Goal: Check status: Check status

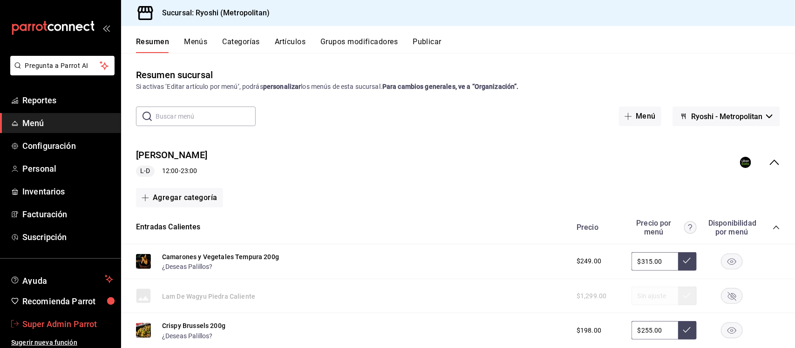
click at [85, 323] on span "Super Admin Parrot" at bounding box center [67, 324] width 91 height 13
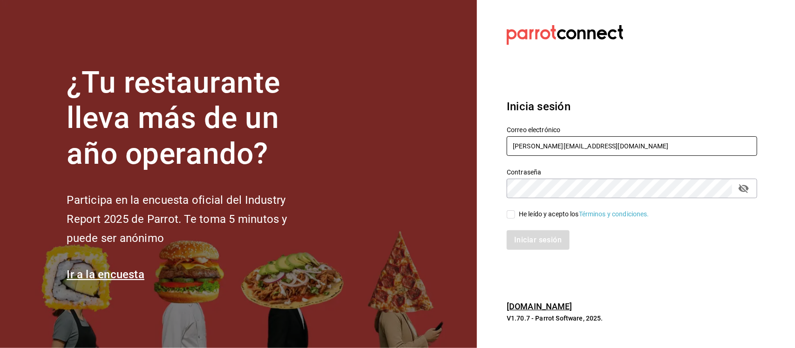
drag, startPoint x: 610, startPoint y: 142, endPoint x: 496, endPoint y: 142, distance: 114.1
click at [496, 142] on div "Correo electrónico [PERSON_NAME][EMAIL_ADDRESS][DOMAIN_NAME]" at bounding box center [626, 136] width 262 height 42
paste input "[EMAIL_ADDRESS][DOMAIN_NAME] P4L4x*"
click at [594, 149] on input "[EMAIL_ADDRESS][DOMAIN_NAME] P4L4x*" at bounding box center [632, 146] width 250 height 20
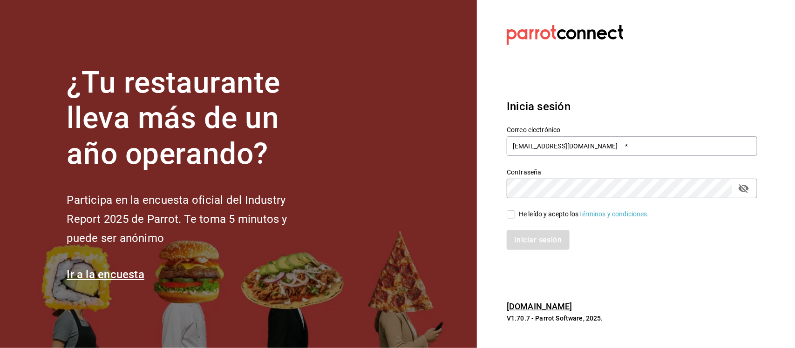
click at [480, 183] on section "Datos incorrectos. Verifica que tu Correo o Contraseña estén bien escritos. Ini…" at bounding box center [628, 174] width 303 height 348
click at [541, 141] on input "[EMAIL_ADDRESS][DOMAIN_NAME] *" at bounding box center [632, 146] width 250 height 20
click at [594, 147] on input "[EMAIL_ADDRESS][DOMAIN_NAME] *" at bounding box center [632, 146] width 250 height 20
type input "[EMAIL_ADDRESS][DOMAIN_NAME]"
click at [510, 211] on input "He leído y acepto los Términos y condiciones." at bounding box center [511, 214] width 8 height 8
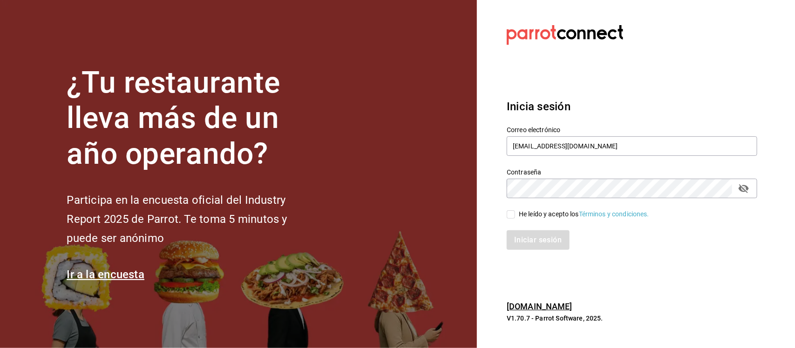
checkbox input "true"
click at [526, 238] on button "Iniciar sesión" at bounding box center [538, 240] width 63 height 20
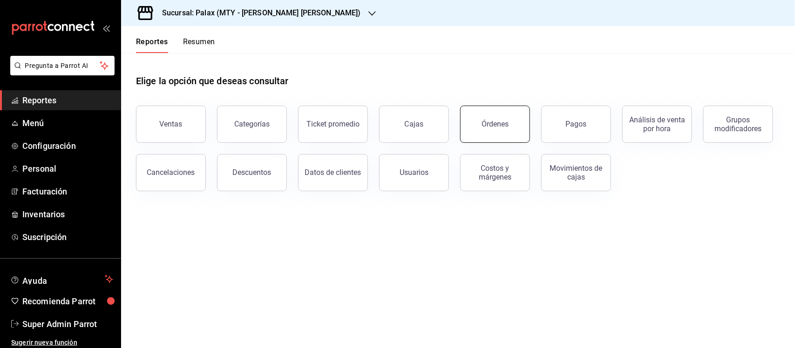
click at [489, 125] on div "Órdenes" at bounding box center [494, 124] width 27 height 9
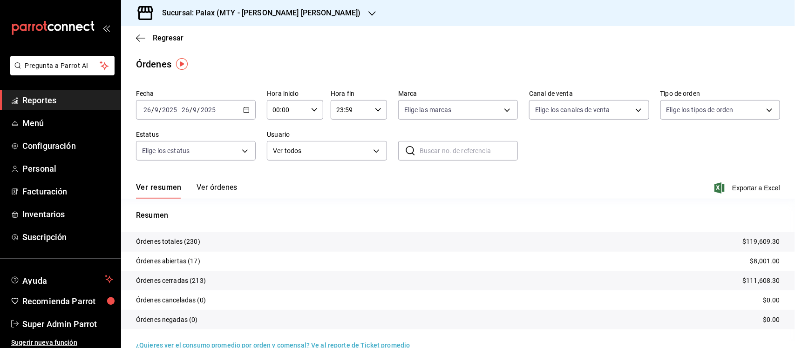
click at [432, 153] on input "text" at bounding box center [468, 151] width 98 height 19
paste input "110925-P-0054"
type input "110925-P-0054"
click at [244, 108] on icon "button" at bounding box center [246, 110] width 7 height 7
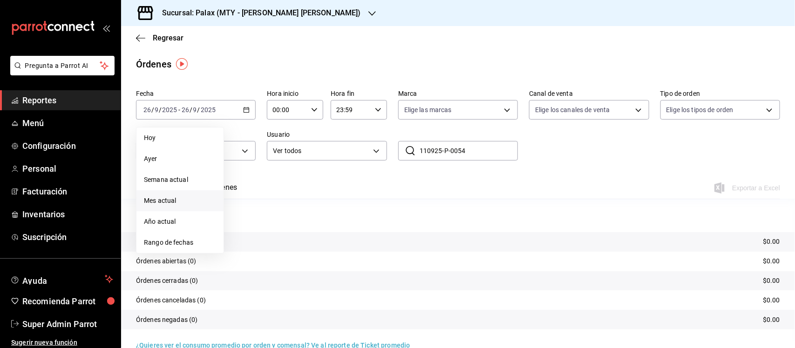
click at [174, 196] on span "Mes actual" at bounding box center [180, 201] width 72 height 10
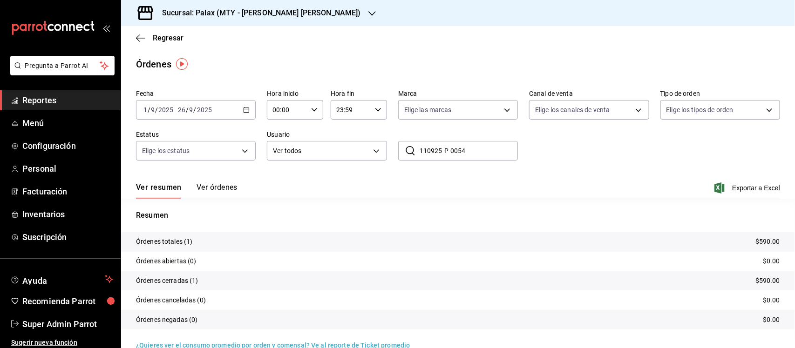
click at [220, 189] on button "Ver órdenes" at bounding box center [216, 191] width 41 height 16
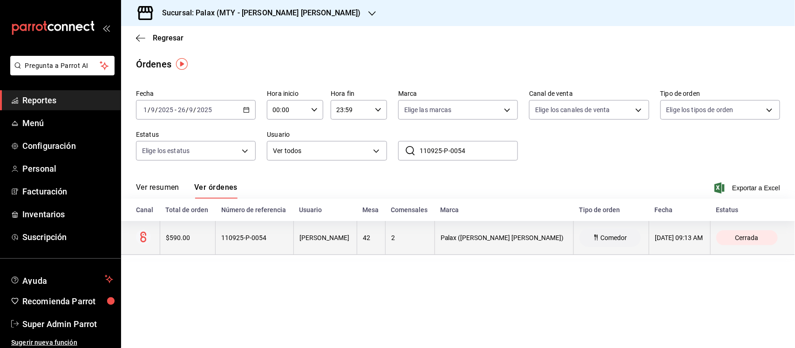
click at [338, 241] on div "[PERSON_NAME]" at bounding box center [325, 237] width 52 height 7
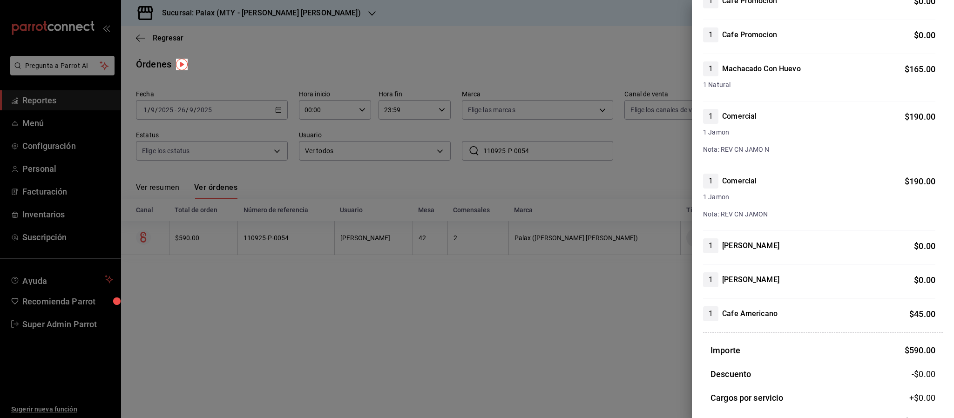
scroll to position [47, 0]
